Goal: Information Seeking & Learning: Learn about a topic

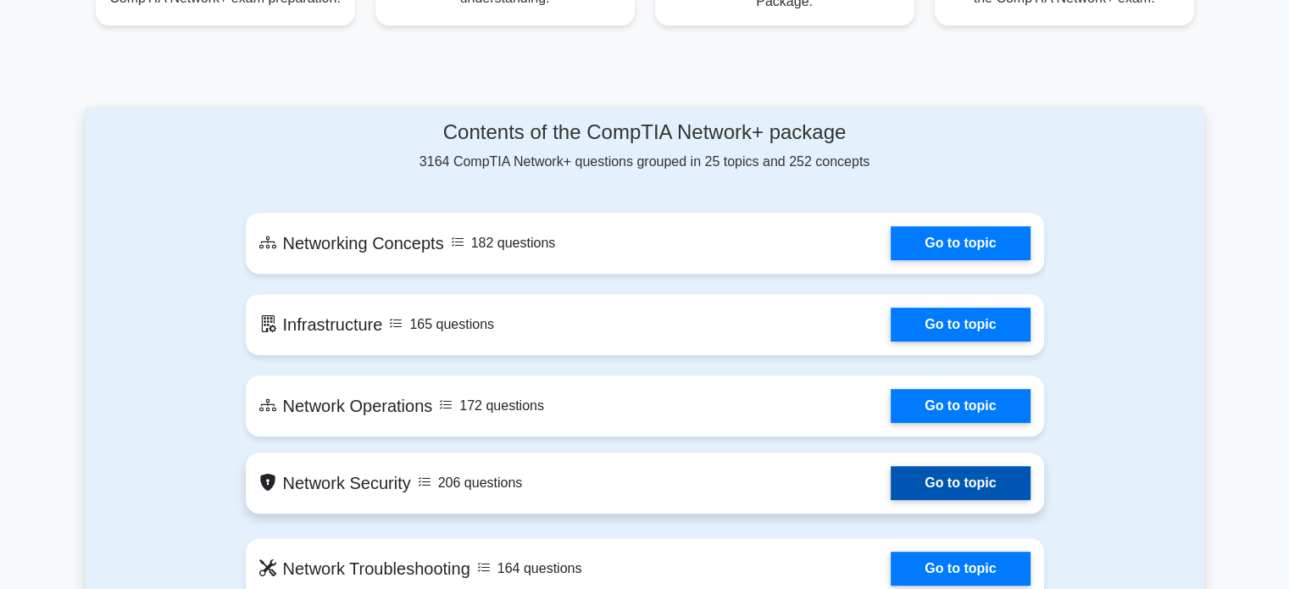
scroll to position [678, 0]
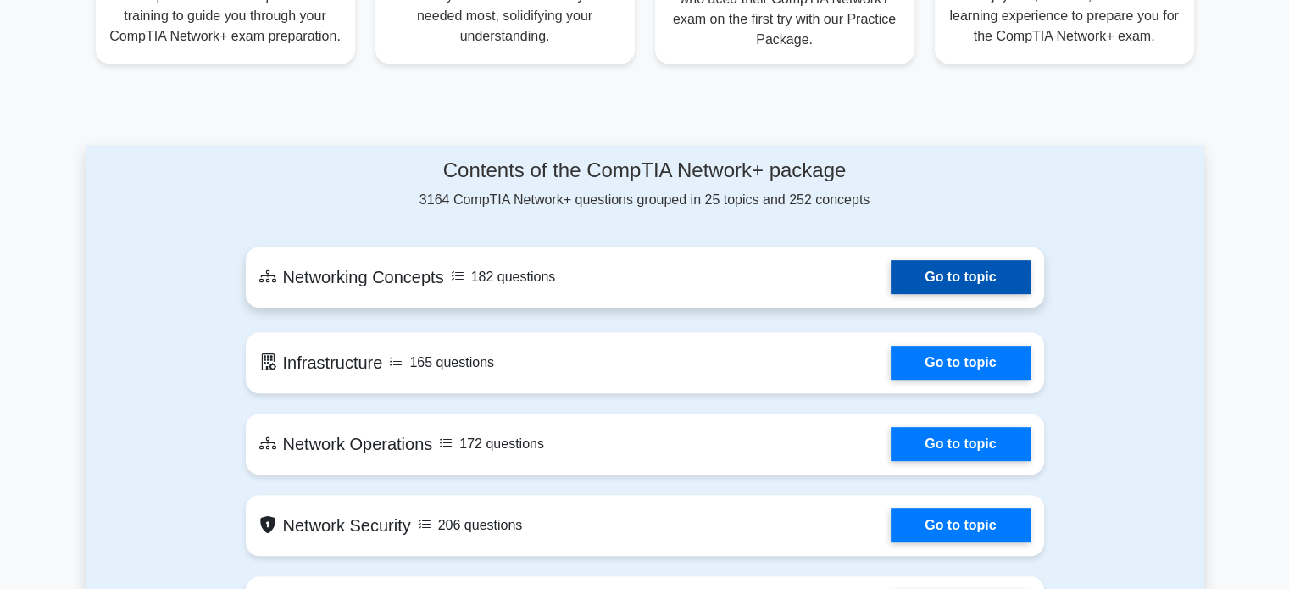
click at [891, 277] on link "Go to topic" at bounding box center [960, 277] width 139 height 34
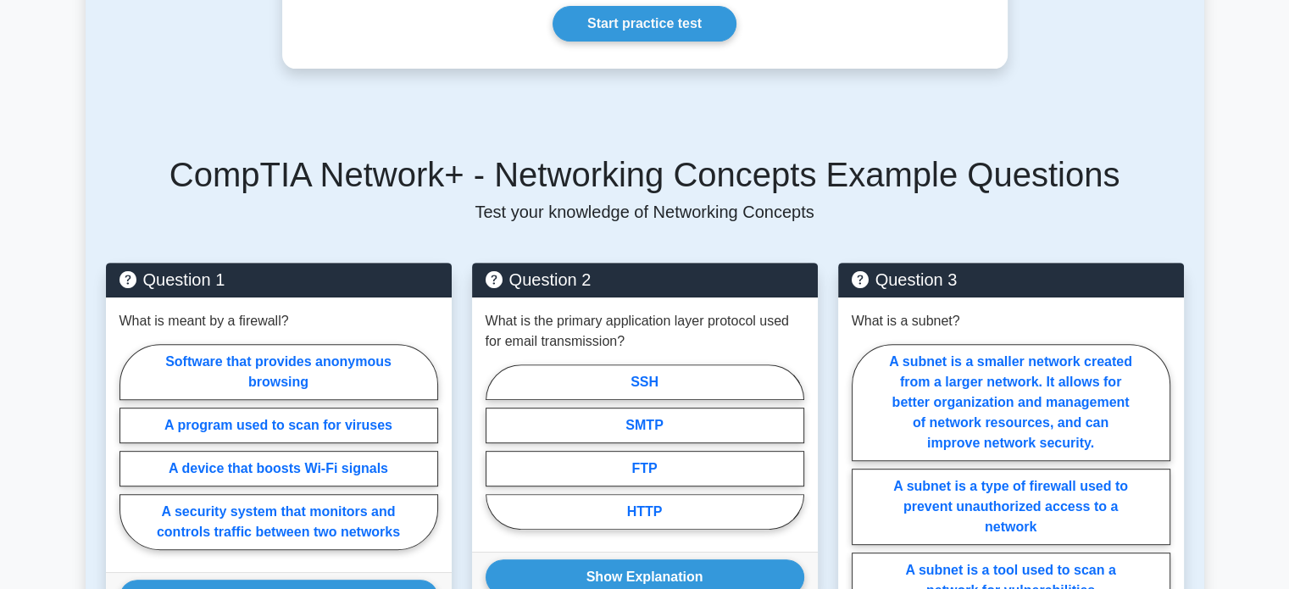
scroll to position [847, 0]
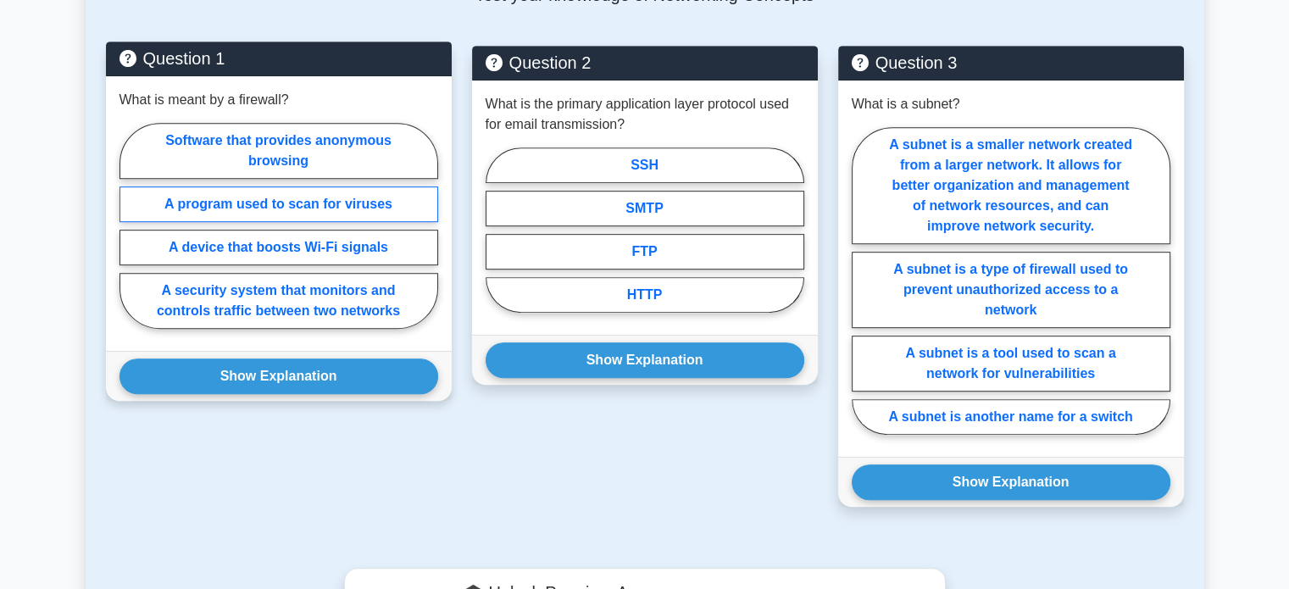
click at [352, 186] on label "A program used to scan for viruses" at bounding box center [278, 204] width 319 height 36
click at [130, 225] on input "A program used to scan for viruses" at bounding box center [124, 230] width 11 height 11
radio input "true"
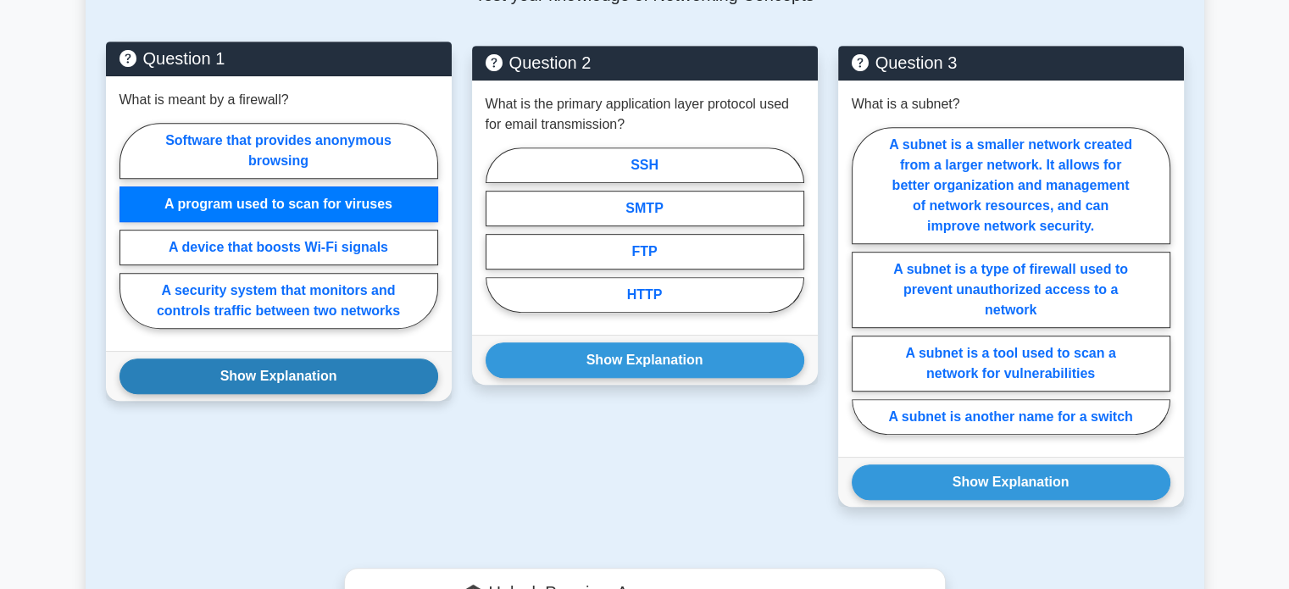
click at [316, 358] on button "Show Explanation" at bounding box center [278, 376] width 319 height 36
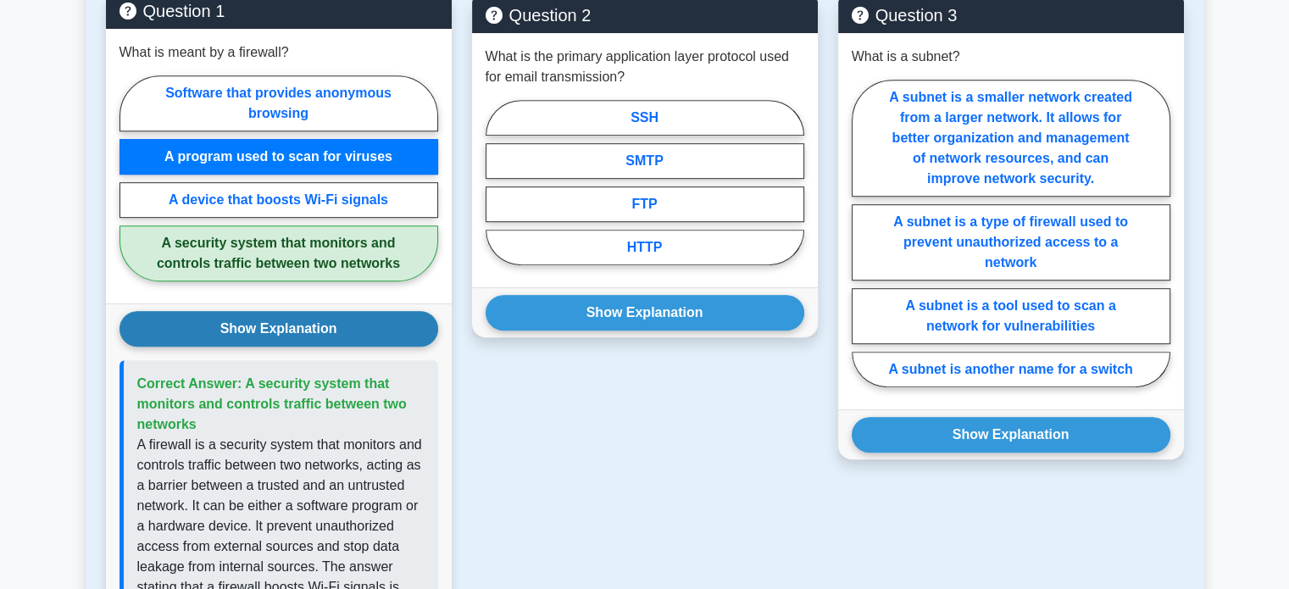
scroll to position [763, 0]
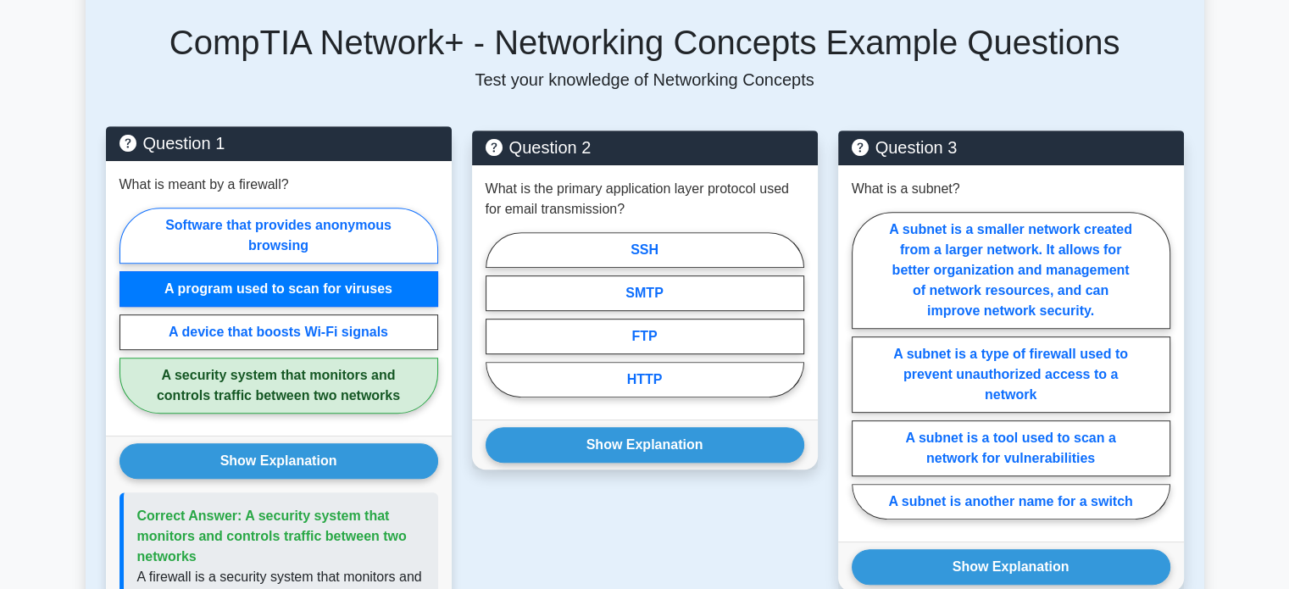
click at [364, 211] on label "Software that provides anonymous browsing" at bounding box center [278, 236] width 319 height 56
click at [130, 310] on input "Software that provides anonymous browsing" at bounding box center [124, 315] width 11 height 11
radio input "true"
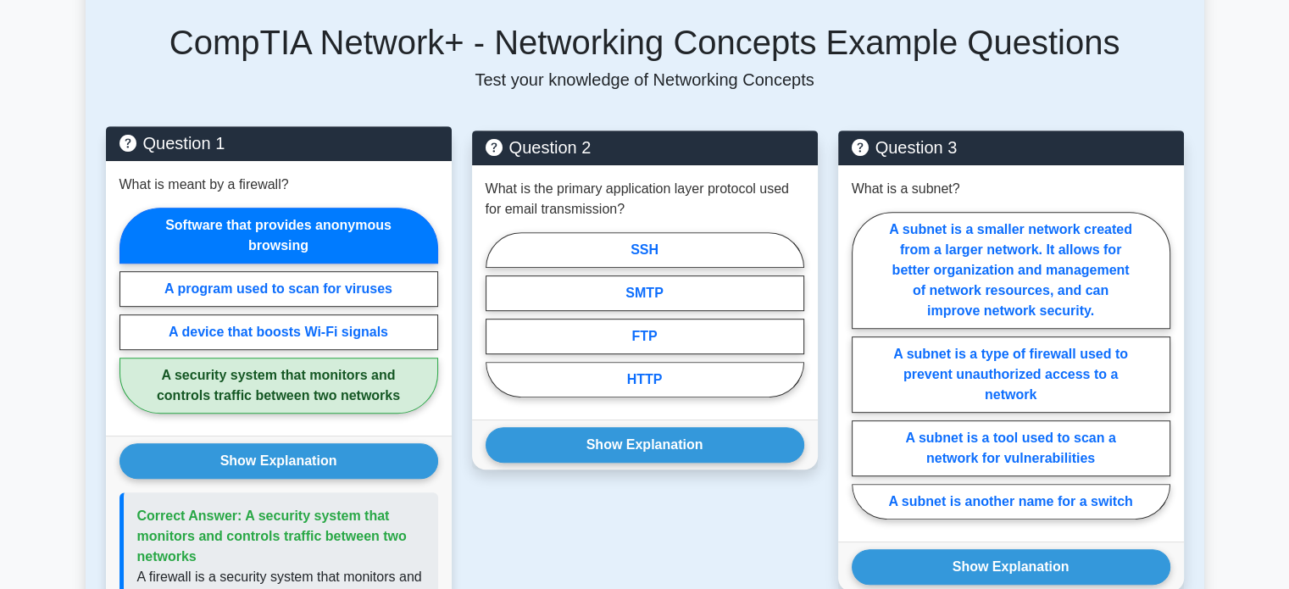
click at [314, 208] on label "Software that provides anonymous browsing" at bounding box center [278, 236] width 319 height 56
click at [130, 310] on input "Software that provides anonymous browsing" at bounding box center [124, 315] width 11 height 11
click at [353, 369] on label "A security system that monitors and controls traffic between two networks" at bounding box center [278, 386] width 319 height 56
click at [130, 321] on input "A security system that monitors and controls traffic between two networks" at bounding box center [124, 315] width 11 height 11
radio input "true"
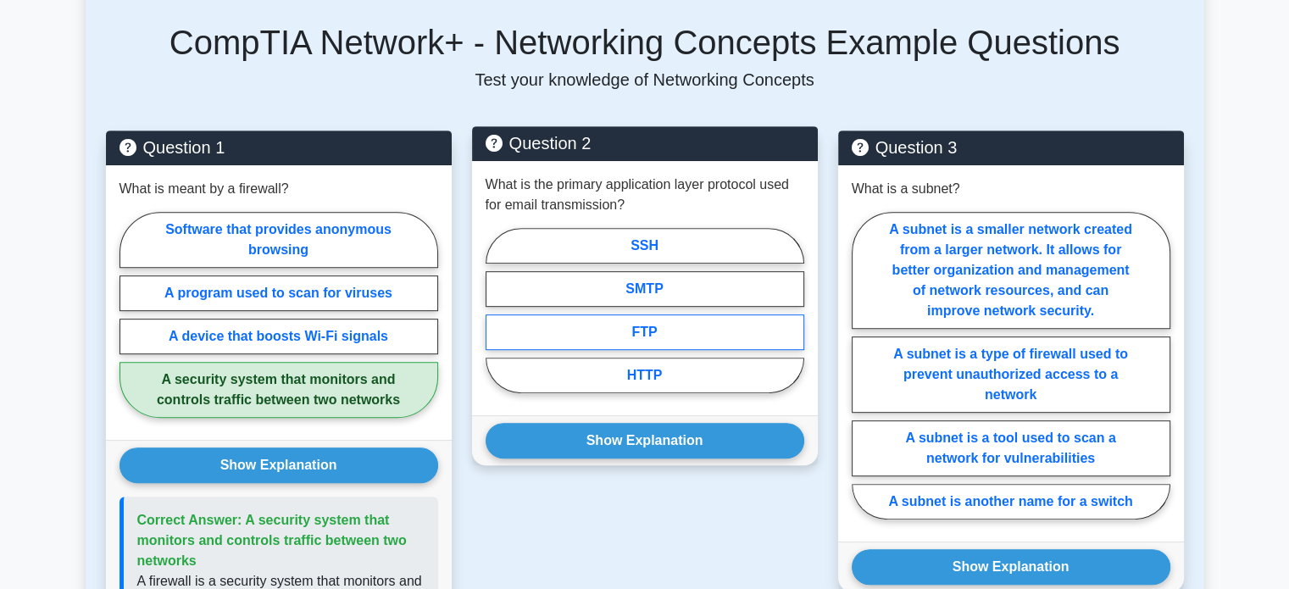
click at [663, 314] on label "FTP" at bounding box center [645, 332] width 319 height 36
click at [497, 312] on input "FTP" at bounding box center [491, 315] width 11 height 11
radio input "true"
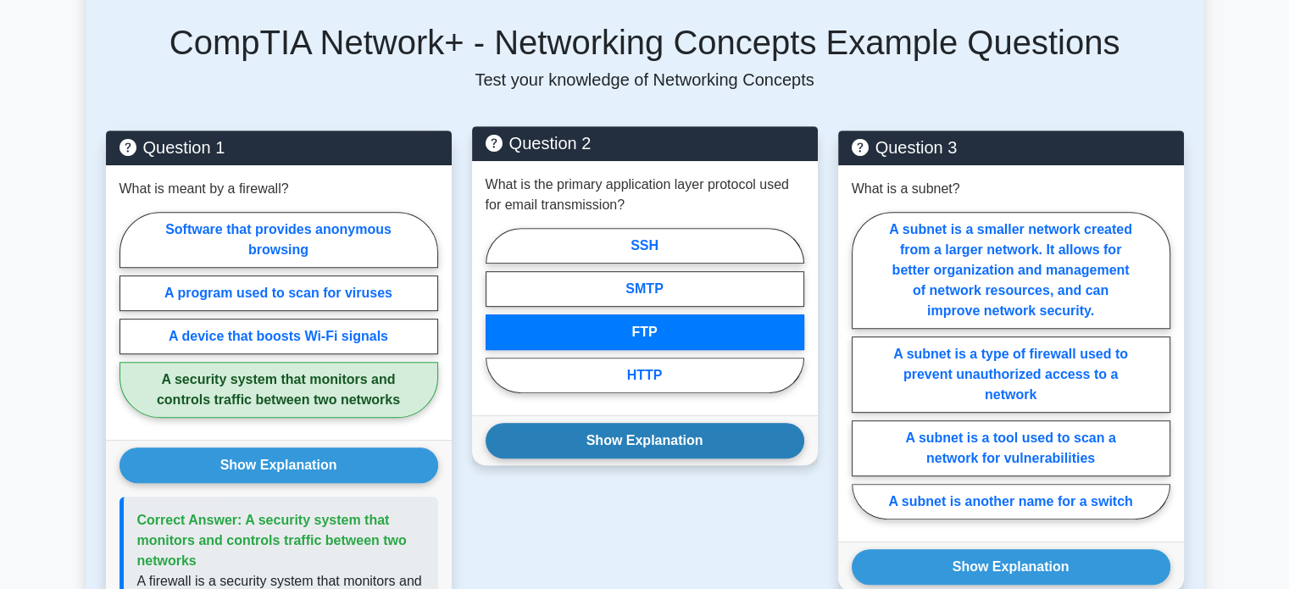
click at [656, 423] on button "Show Explanation" at bounding box center [645, 441] width 319 height 36
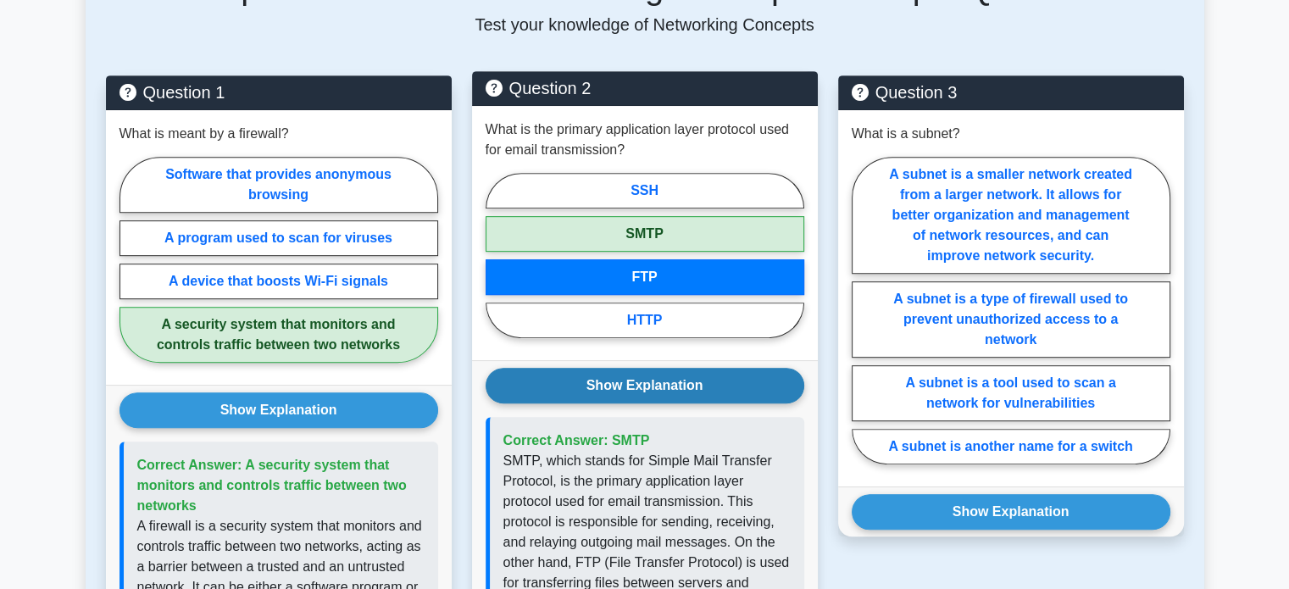
scroll to position [847, 0]
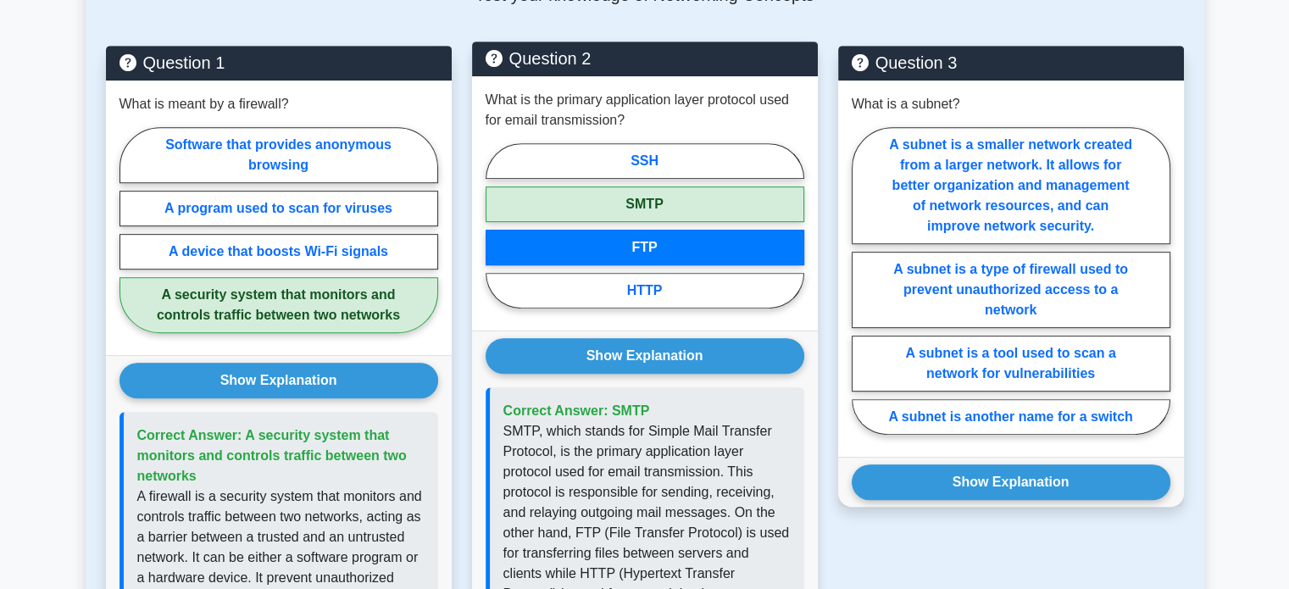
click at [649, 230] on label "FTP" at bounding box center [645, 248] width 319 height 36
click at [497, 225] on input "FTP" at bounding box center [491, 230] width 11 height 11
click at [647, 186] on label "SMTP" at bounding box center [645, 204] width 319 height 36
click at [497, 225] on input "SMTP" at bounding box center [491, 230] width 11 height 11
radio input "true"
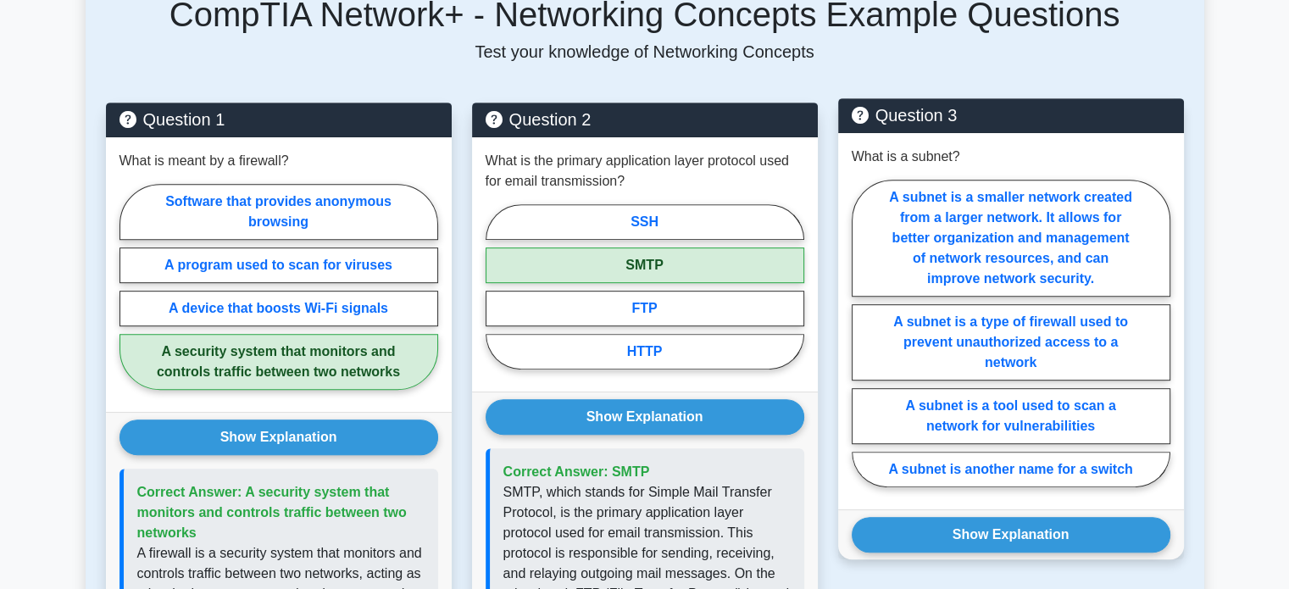
scroll to position [763, 0]
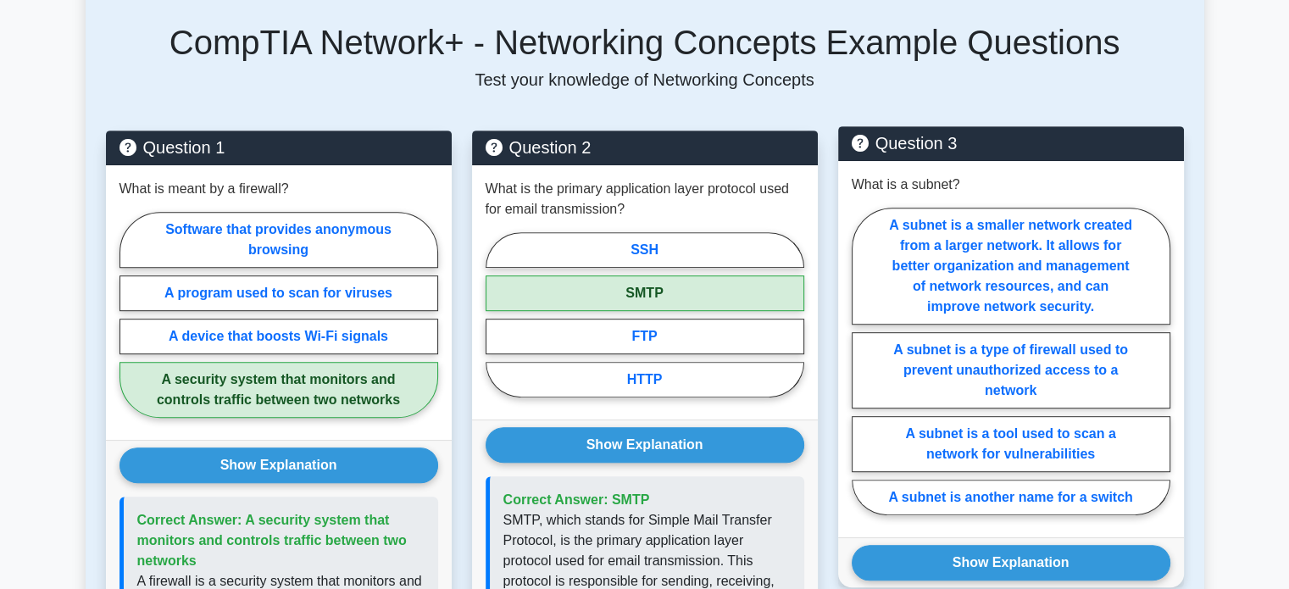
click at [1007, 183] on div "What is a subnet? A subnet is a smaller network created from a larger network. …" at bounding box center [1011, 349] width 346 height 376
click at [1006, 208] on label "A subnet is a smaller network created from a larger network. It allows for bett…" at bounding box center [1011, 266] width 319 height 117
click at [863, 361] on input "A subnet is a smaller network created from a larger network. It allows for bett…" at bounding box center [857, 366] width 11 height 11
radio input "true"
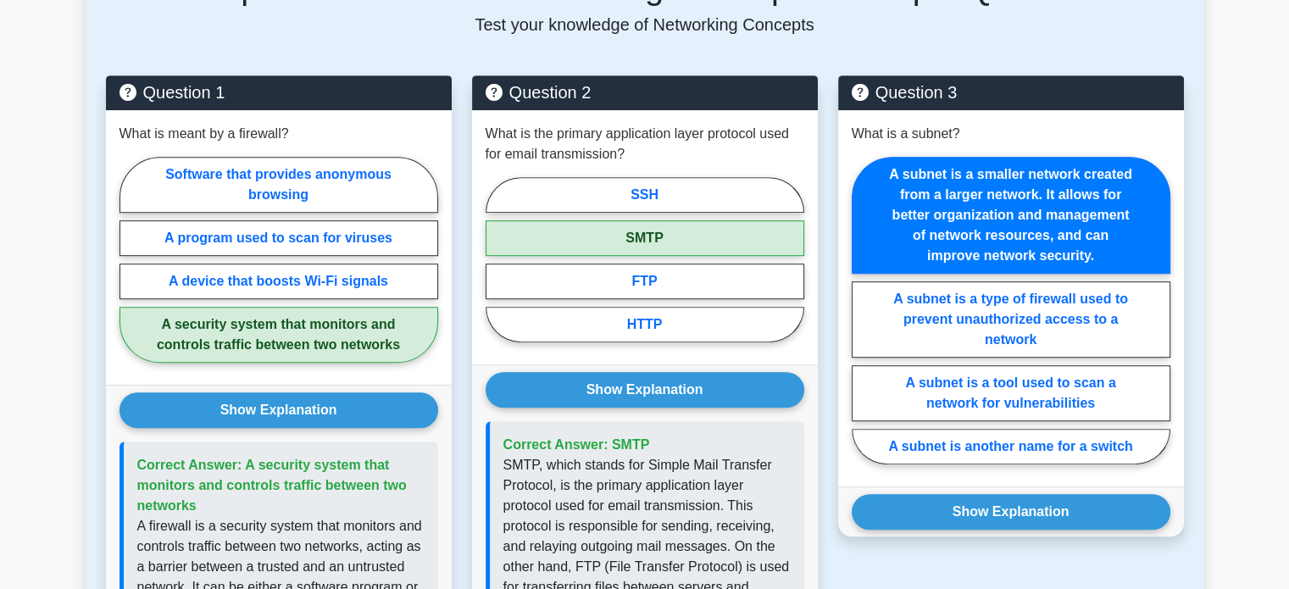
scroll to position [847, 0]
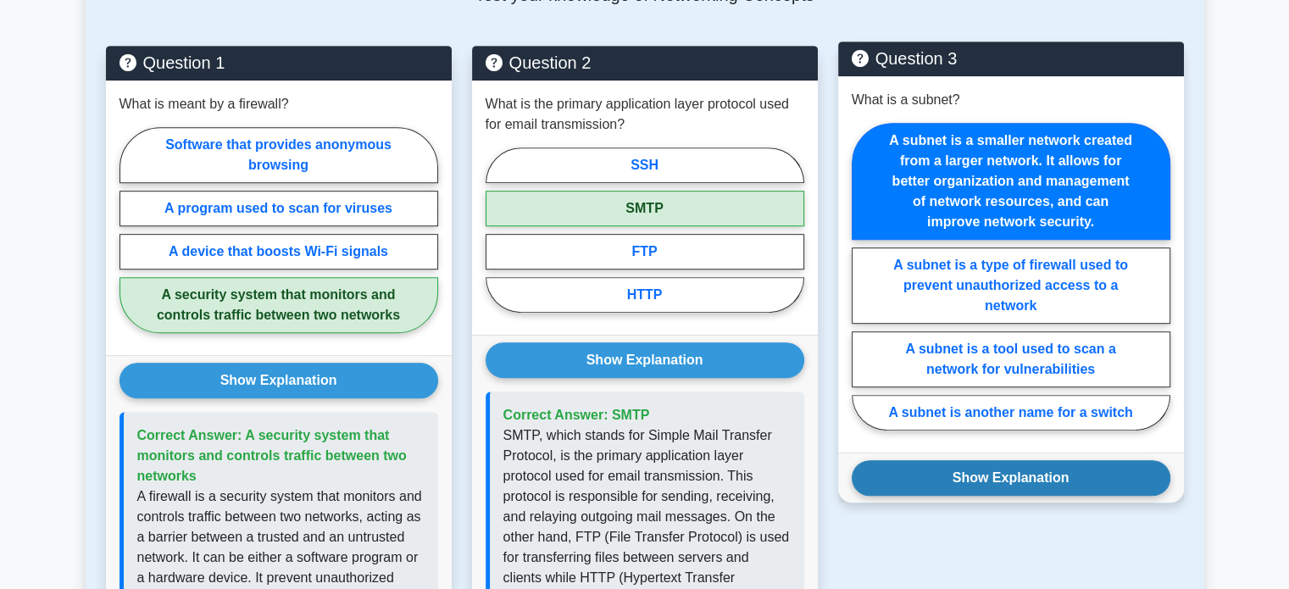
click at [1020, 460] on button "Show Explanation" at bounding box center [1011, 478] width 319 height 36
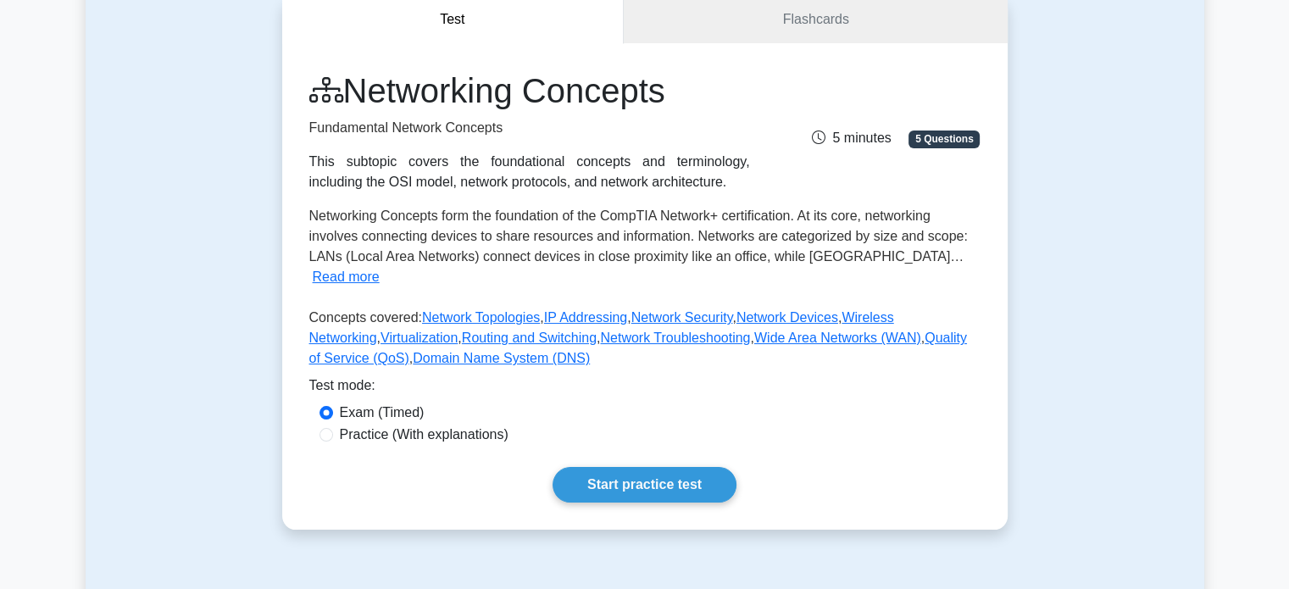
scroll to position [0, 0]
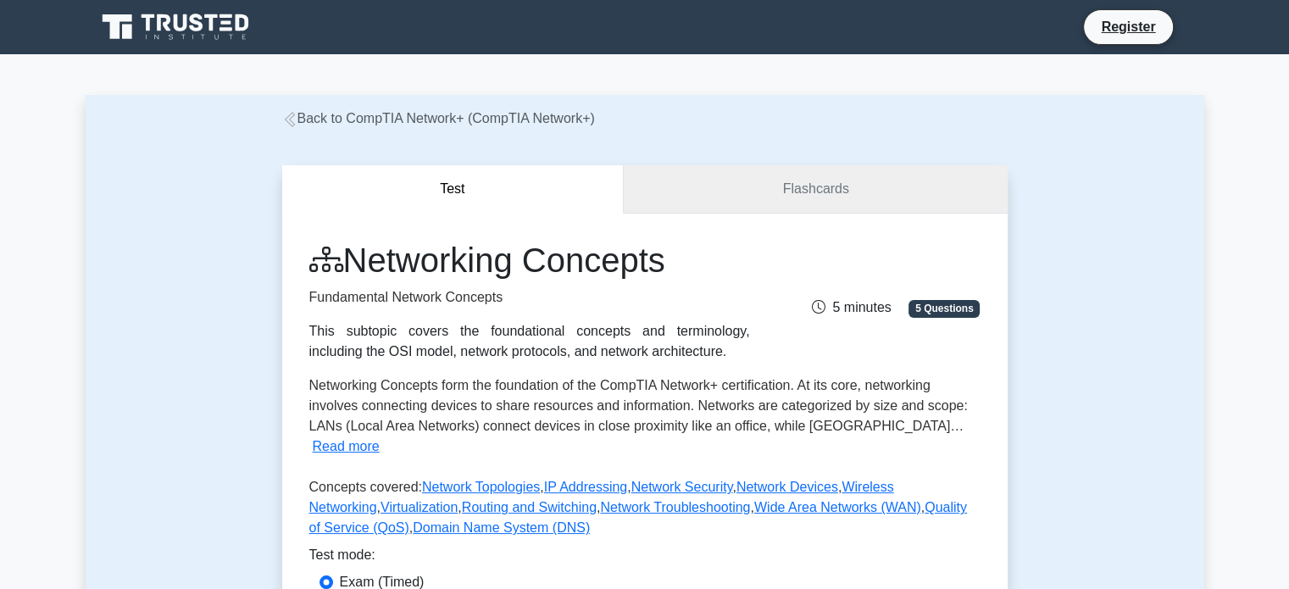
click at [843, 189] on link "Flashcards" at bounding box center [815, 189] width 383 height 48
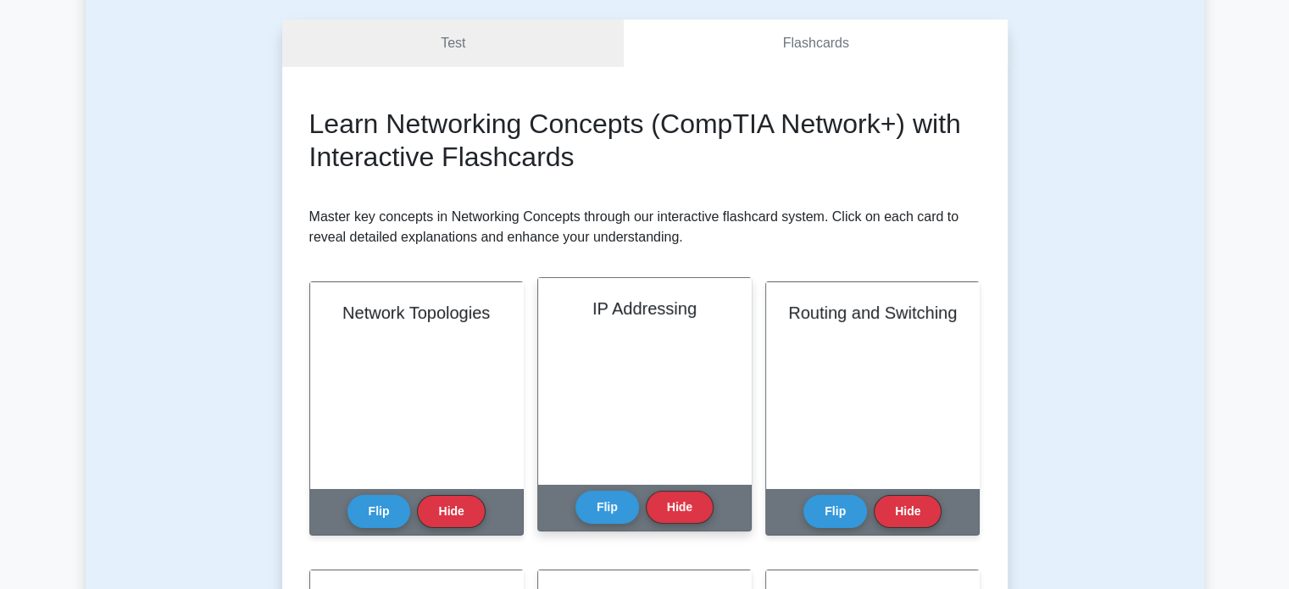
scroll to position [339, 0]
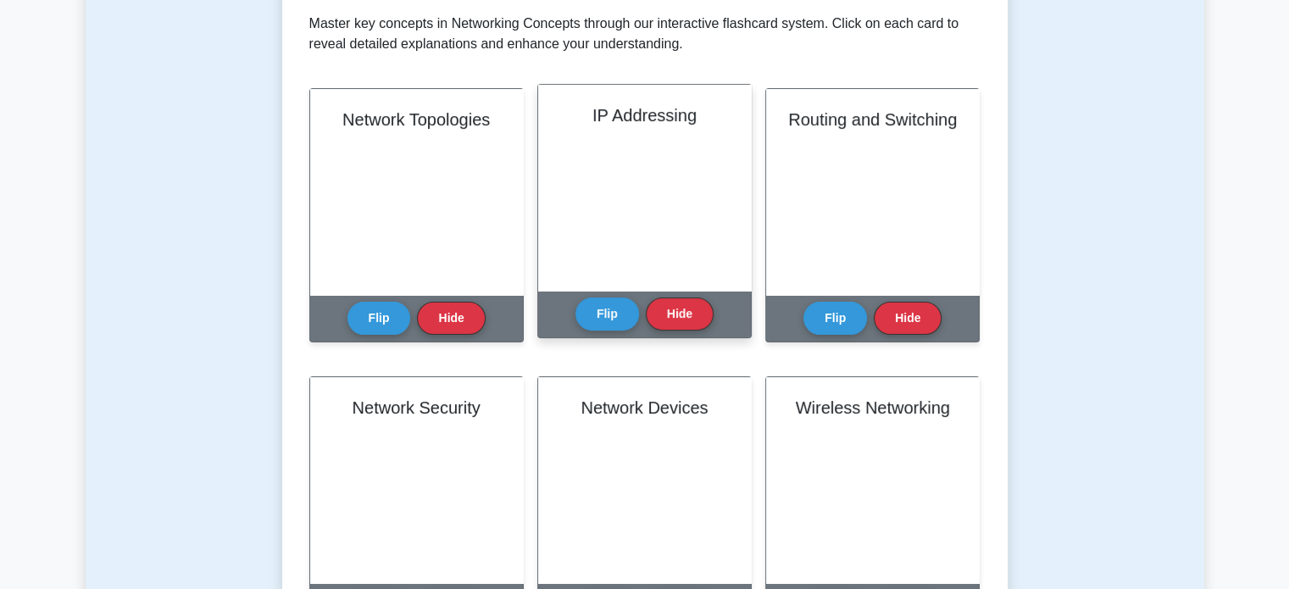
click at [657, 157] on div "IP Addressing" at bounding box center [644, 188] width 213 height 206
